Goal: Transaction & Acquisition: Purchase product/service

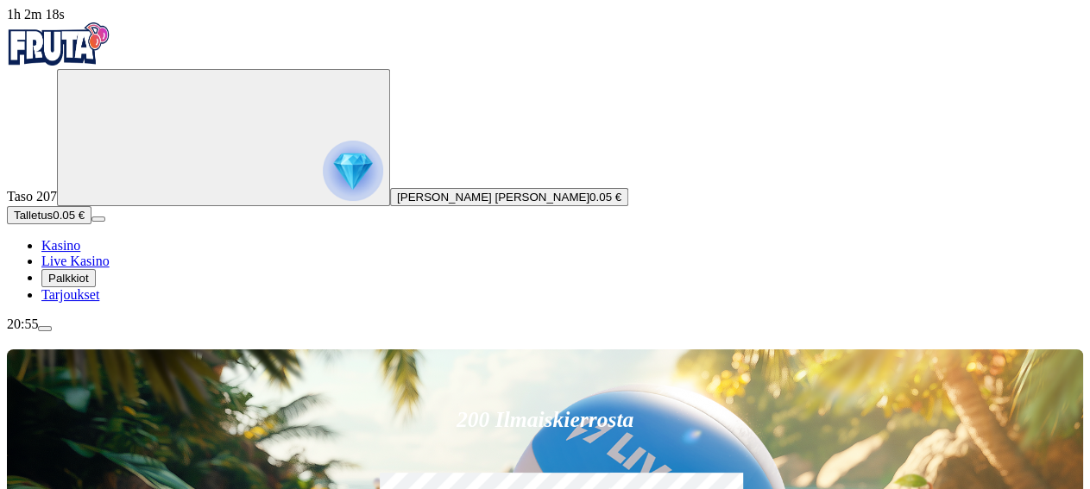
type input "***"
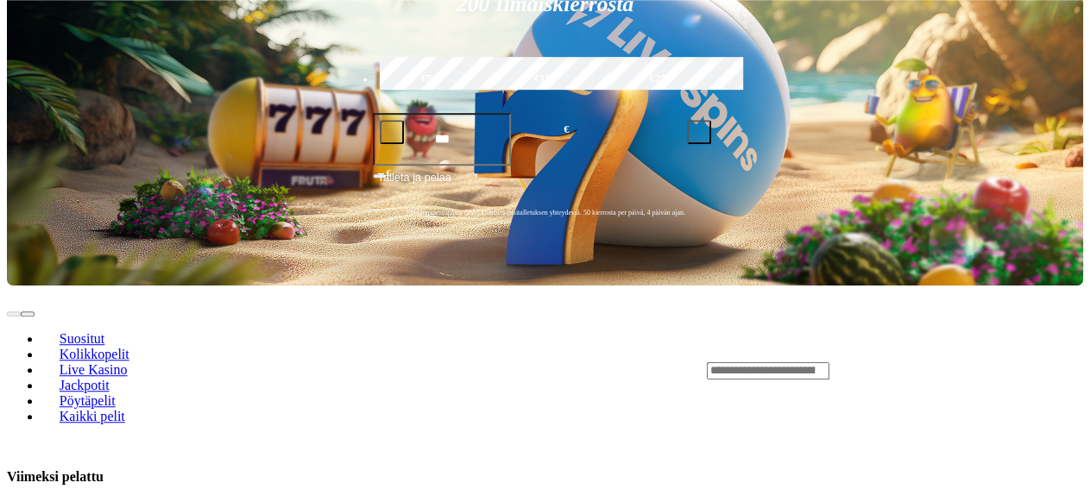
scroll to position [423, 0]
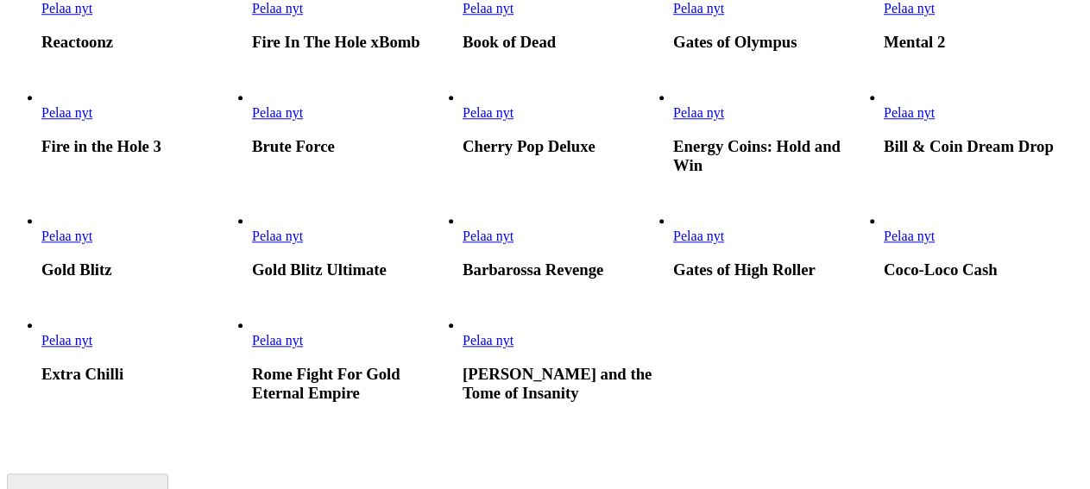
scroll to position [696, 0]
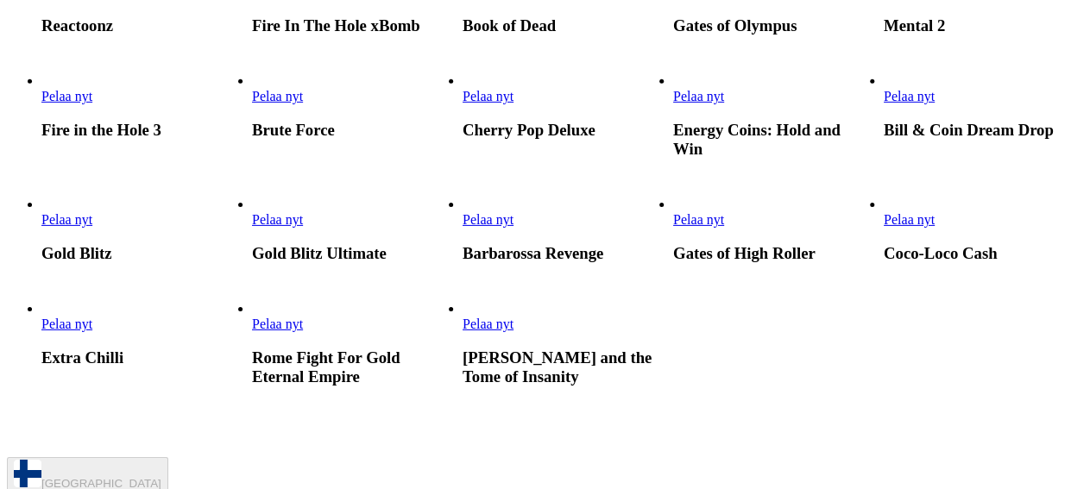
click at [252, 228] on link "Gold Blitz Ultimate" at bounding box center [252, 228] width 0 height 0
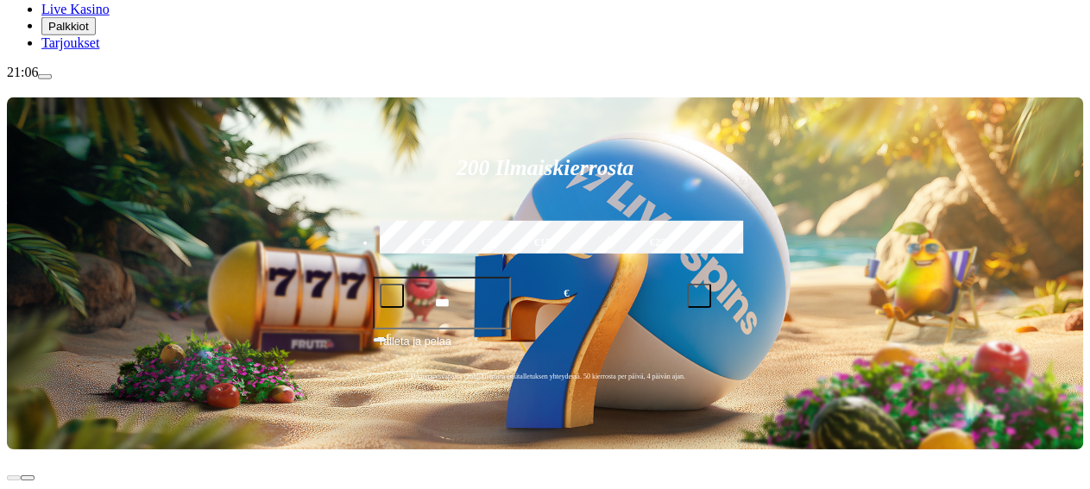
scroll to position [257, 0]
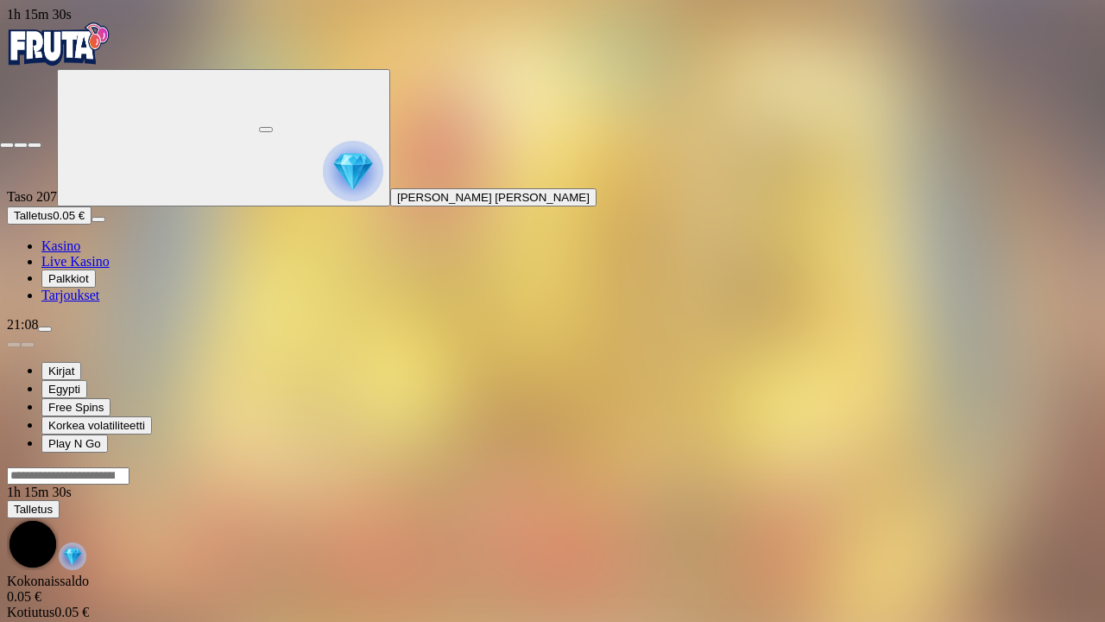
click at [35, 145] on span "fullscreen-exit icon" at bounding box center [35, 145] width 0 height 0
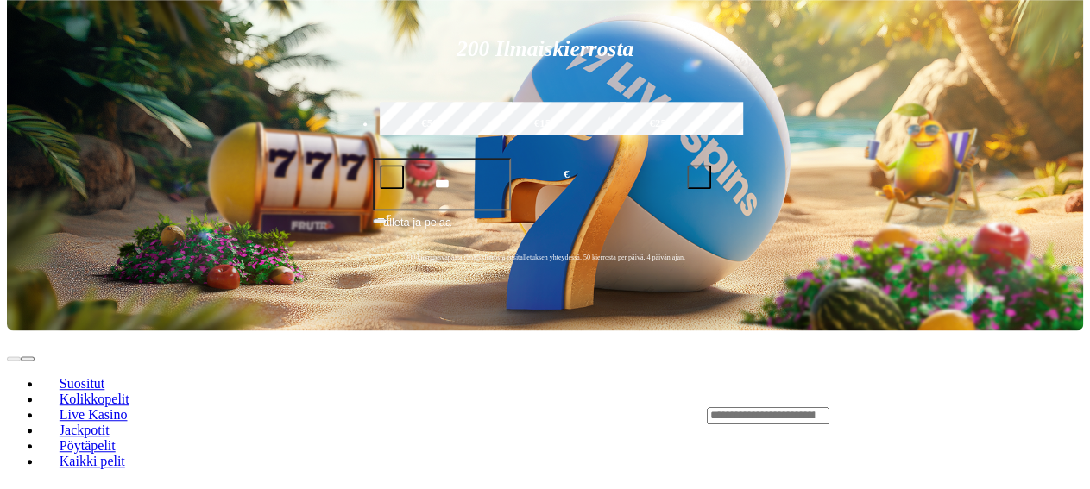
scroll to position [375, 0]
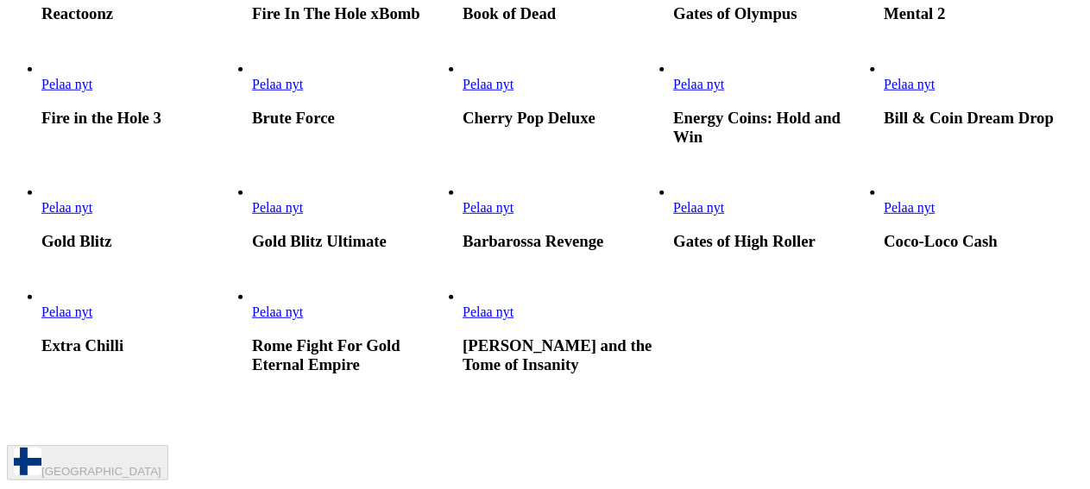
scroll to position [721, 0]
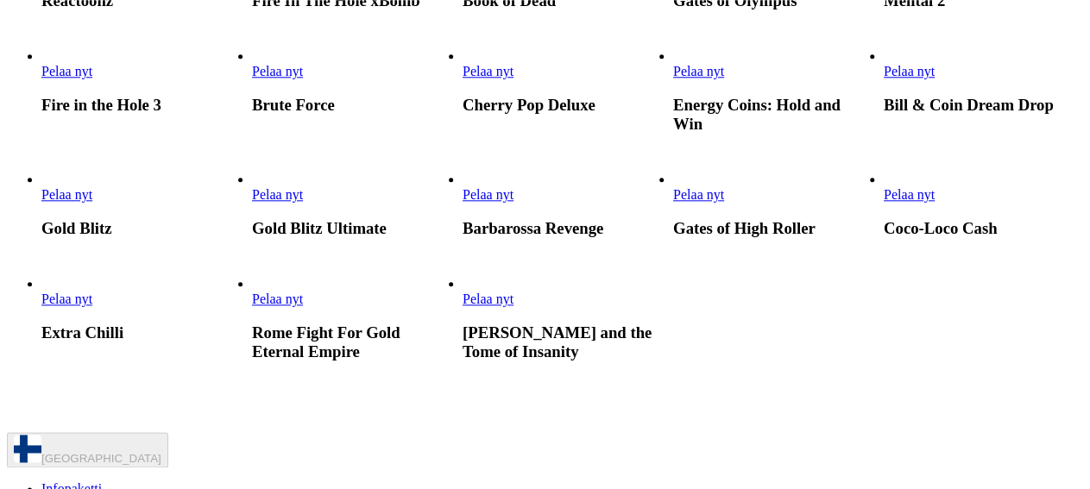
click at [303, 202] on link "Pelaa nyt" at bounding box center [277, 194] width 51 height 15
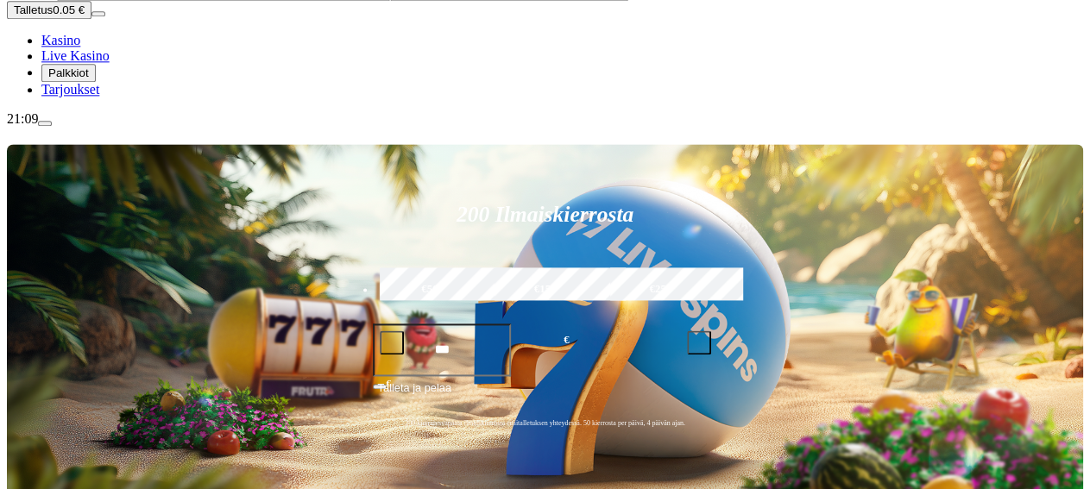
scroll to position [209, 0]
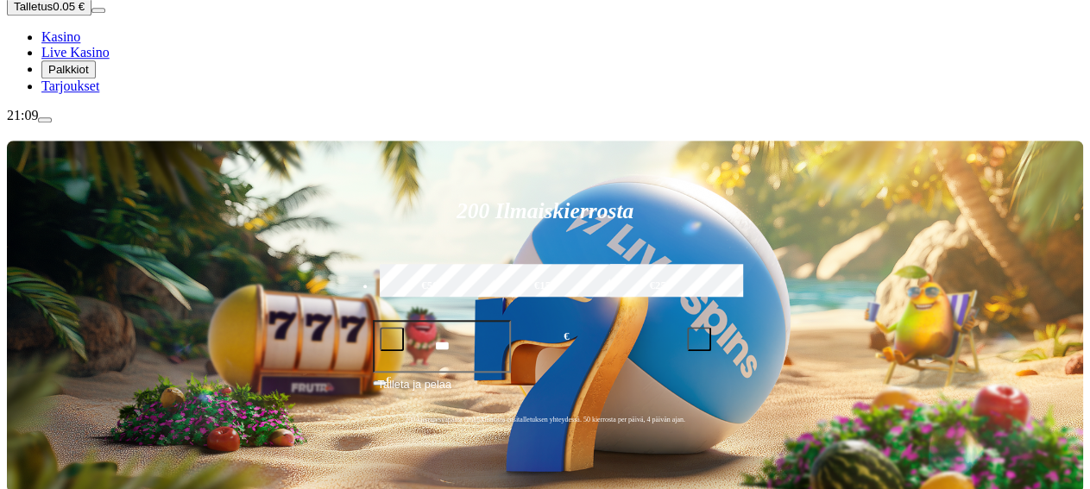
click at [102, 60] on span "Live Kasino" at bounding box center [75, 52] width 68 height 15
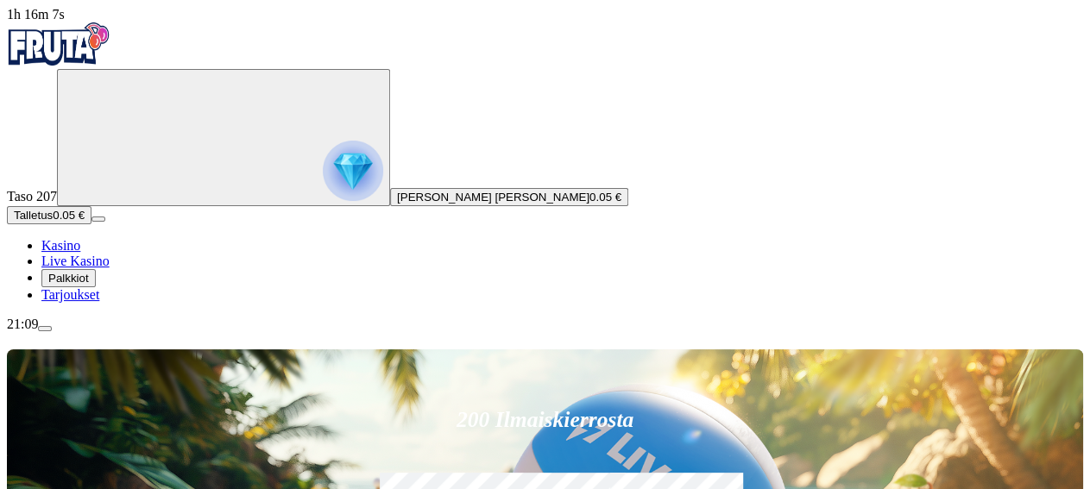
click at [80, 253] on span "Kasino" at bounding box center [60, 245] width 39 height 15
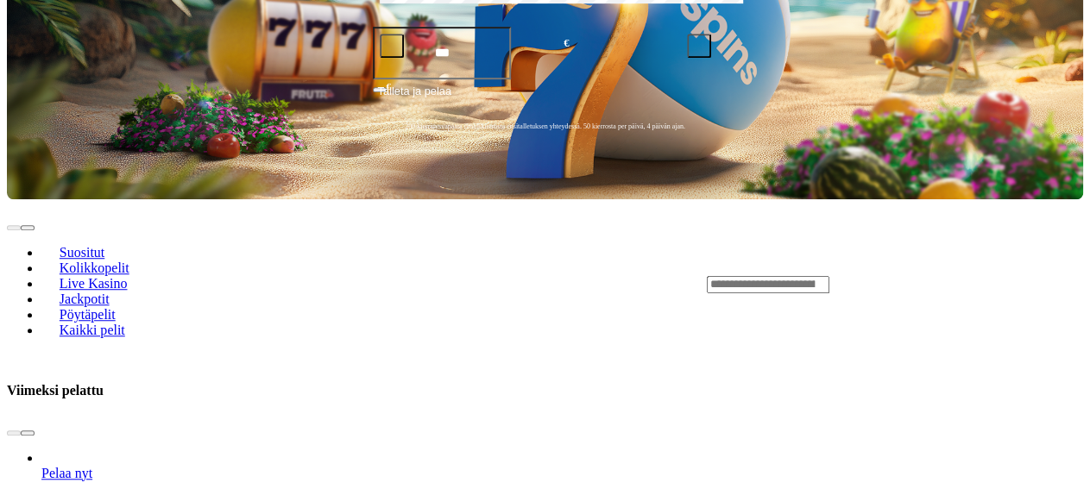
scroll to position [506, 0]
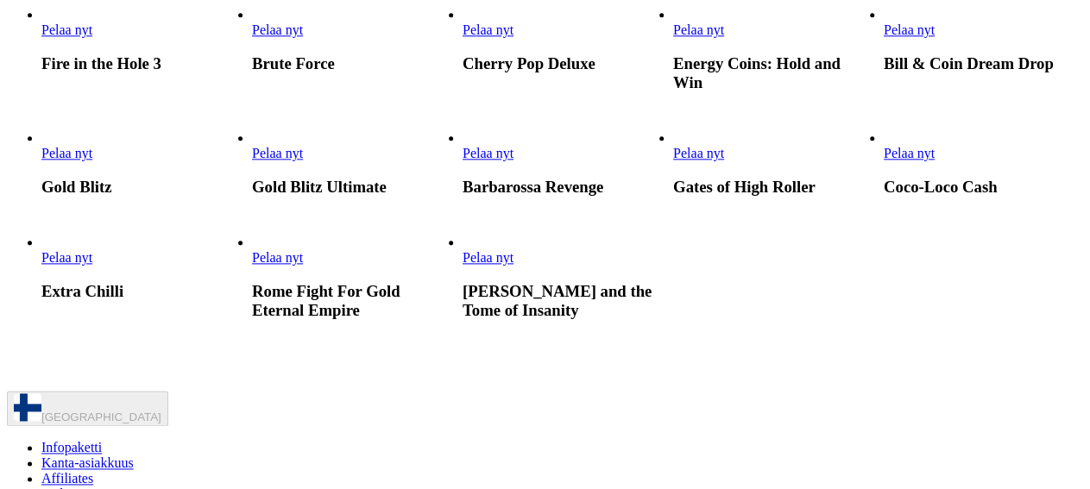
scroll to position [769, 0]
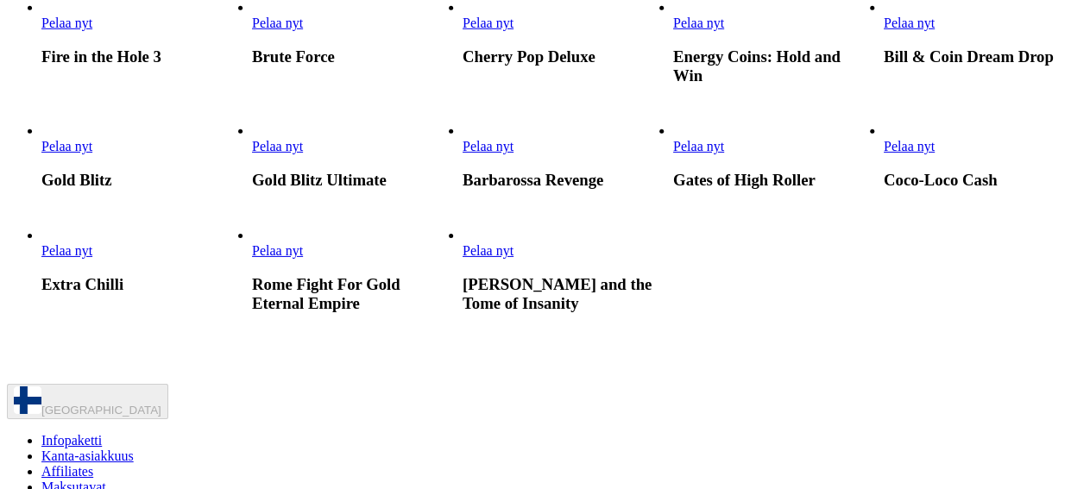
click at [303, 154] on span "Pelaa nyt" at bounding box center [277, 146] width 51 height 15
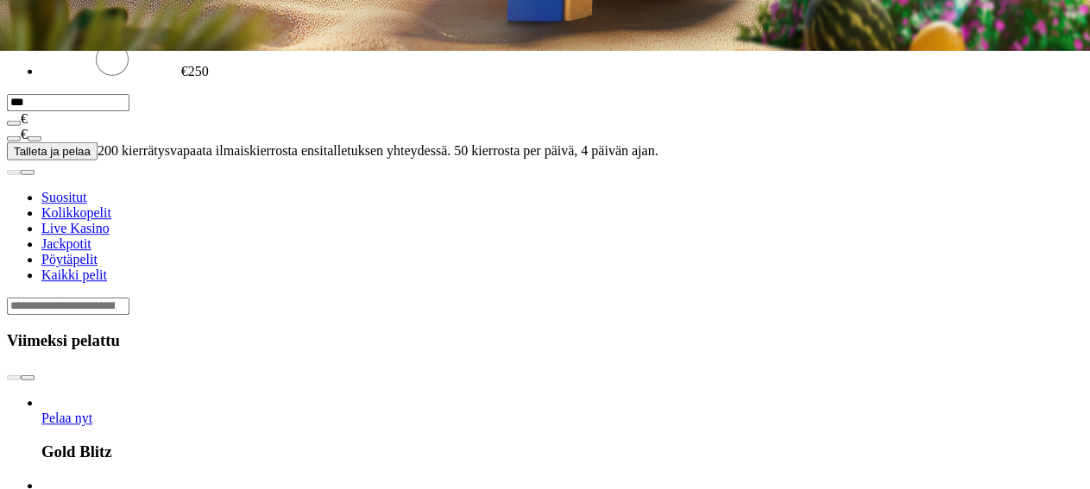
scroll to position [425, 0]
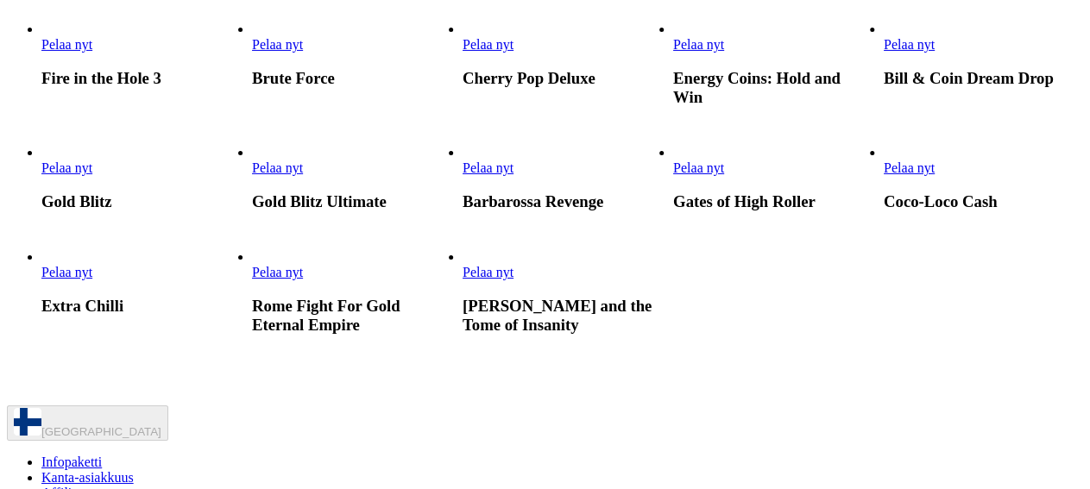
scroll to position [749, 0]
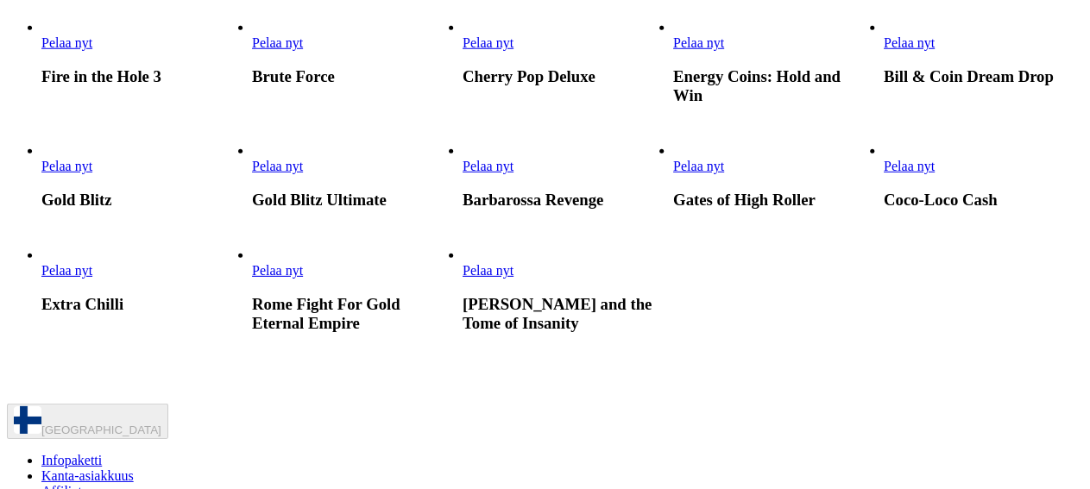
click at [303, 174] on span "Pelaa nyt" at bounding box center [277, 166] width 51 height 15
